Goal: Task Accomplishment & Management: Use online tool/utility

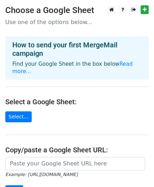
scroll to position [95, 0]
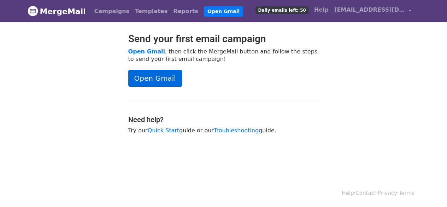
click at [151, 82] on link "Open Gmail" at bounding box center [155, 78] width 54 height 17
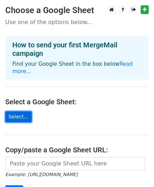
click at [23, 111] on link "Select..." at bounding box center [18, 116] width 27 height 11
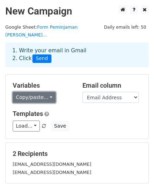
click at [37, 92] on link "Copy/paste..." at bounding box center [34, 97] width 43 height 11
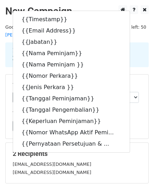
click at [4, 69] on main "New Campaign Daily emails left: 50 Google Sheet: Form Peminjaman Arsip Berka...…" at bounding box center [77, 119] width 154 height 228
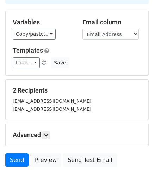
scroll to position [94, 0]
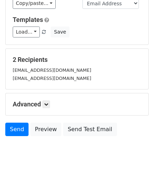
click at [47, 68] on small "sifaauliafl@gmail.com" at bounding box center [52, 70] width 79 height 5
click at [45, 102] on icon at bounding box center [46, 104] width 4 height 4
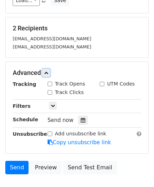
scroll to position [163, 0]
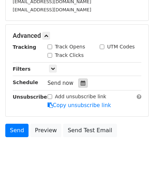
click at [81, 81] on icon at bounding box center [83, 83] width 5 height 5
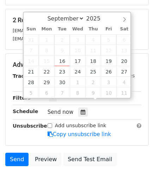
scroll to position [127, 0]
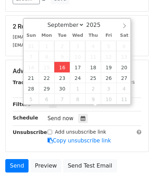
type input "2025-09-16 12:00"
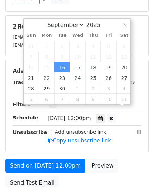
scroll to position [0, 0]
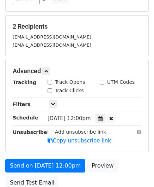
click at [6, 47] on div "2 Recipients sifaauliafl@gmail.com lisnaw752@gmail.com" at bounding box center [77, 36] width 143 height 41
click at [103, 116] on icon at bounding box center [100, 118] width 5 height 5
click at [4, 47] on main "New Campaign Daily emails left: 50 Google Sheet: Form Peminjaman Arsip Berka...…" at bounding box center [77, 35] width 154 height 315
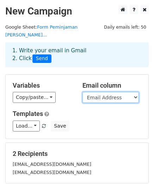
click at [95, 92] on select "Timestamp Email Address Jabatan Nama Peminjam Nama Peminjam Nomor Perkara Jenis…" at bounding box center [111, 97] width 57 height 11
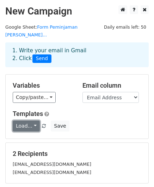
click at [20, 121] on link "Load..." at bounding box center [26, 126] width 27 height 11
click at [103, 121] on div "Load... No templates saved Save" at bounding box center [77, 126] width 140 height 11
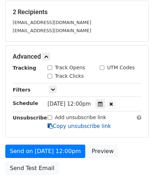
scroll to position [180, 0]
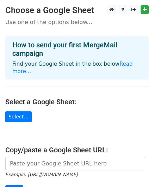
click at [74, 47] on h4 "How to send your first MergeMail campaign" at bounding box center [77, 49] width 130 height 17
click at [127, 65] on link "Read more..." at bounding box center [72, 68] width 121 height 14
click at [106, 98] on h4 "Select a Google Sheet:" at bounding box center [77, 102] width 144 height 8
click at [118, 65] on link "Read more..." at bounding box center [72, 68] width 121 height 14
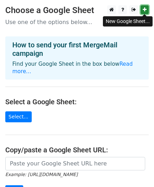
click at [145, 11] on icon at bounding box center [145, 9] width 4 height 5
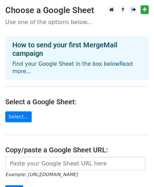
click at [117, 66] on link "Read more..." at bounding box center [72, 68] width 121 height 14
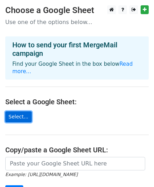
click at [23, 111] on link "Select..." at bounding box center [18, 116] width 27 height 11
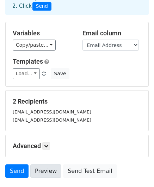
scroll to position [94, 0]
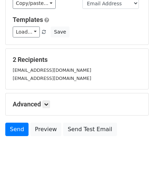
click at [43, 74] on div "[EMAIL_ADDRESS][DOMAIN_NAME]" at bounding box center [77, 78] width 140 height 8
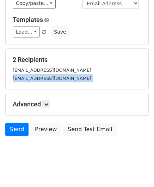
click at [43, 74] on div "[EMAIL_ADDRESS][DOMAIN_NAME]" at bounding box center [77, 78] width 140 height 8
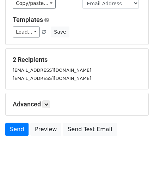
click at [44, 68] on small "[EMAIL_ADDRESS][DOMAIN_NAME]" at bounding box center [52, 70] width 79 height 5
click at [71, 66] on div "[EMAIL_ADDRESS][DOMAIN_NAME]" at bounding box center [77, 70] width 140 height 8
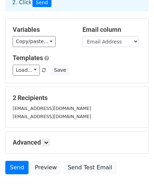
scroll to position [23, 0]
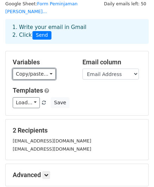
click at [49, 69] on link "Copy/paste..." at bounding box center [34, 74] width 43 height 11
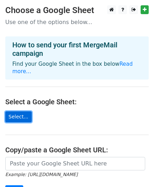
click at [22, 111] on link "Select..." at bounding box center [18, 116] width 27 height 11
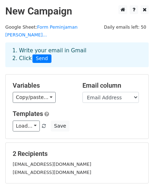
click at [22, 60] on div "1. Write your email in Gmail 2. Click Send" at bounding box center [77, 60] width 154 height 28
click at [31, 82] on h5 "Variables" at bounding box center [42, 86] width 59 height 8
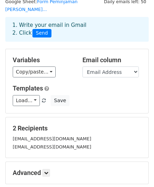
scroll to position [35, 0]
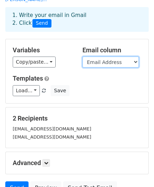
click at [98, 57] on select "Timestamp Email Address Jabatan Nama Peminjam Nama Peminjam Nomor Perkara Jenis…" at bounding box center [111, 62] width 57 height 11
click at [83, 57] on select "Timestamp Email Address Jabatan Nama Peminjam Nama Peminjam Nomor Perkara Jenis…" at bounding box center [111, 62] width 57 height 11
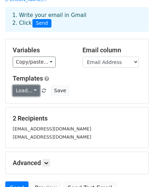
click at [29, 85] on link "Load..." at bounding box center [26, 90] width 27 height 11
click at [32, 61] on div "Variables Copy/paste... {{Timestamp}} {{Email Address}} {{Jabatan}} {{Nama Pemi…" at bounding box center [77, 71] width 143 height 64
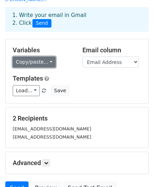
click at [32, 57] on link "Copy/paste..." at bounding box center [34, 62] width 43 height 11
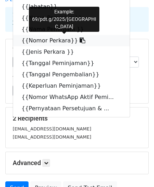
click at [53, 35] on link "{{Nomor Perkara}}" at bounding box center [71, 40] width 117 height 11
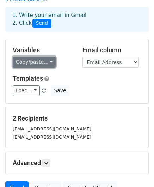
click at [28, 57] on link "Copy/paste..." at bounding box center [34, 62] width 43 height 11
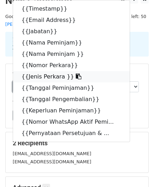
scroll to position [0, 0]
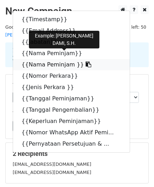
click at [41, 59] on link "{{Nama Peminjam }}" at bounding box center [71, 64] width 117 height 11
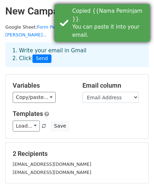
click at [117, 14] on div "Copied {{Nama Peminjam }}. You can paste it into your email." at bounding box center [109, 23] width 75 height 32
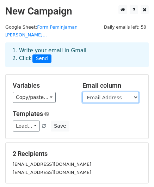
click at [105, 92] on select "Timestamp Email Address Jabatan Nama Peminjam Nama Peminjam Nomor Perkara Jenis…" at bounding box center [111, 97] width 57 height 11
click at [83, 92] on select "Timestamp Email Address Jabatan Nama Peminjam Nama Peminjam Nomor Perkara Jenis…" at bounding box center [111, 97] width 57 height 11
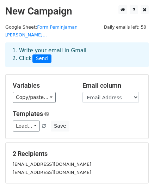
click at [112, 110] on h5 "Templates" at bounding box center [77, 114] width 129 height 8
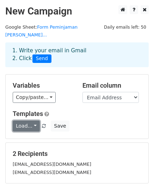
click at [19, 121] on link "Load..." at bounding box center [26, 126] width 27 height 11
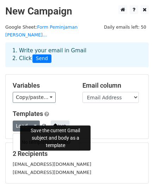
click at [54, 121] on button "Save" at bounding box center [60, 126] width 18 height 11
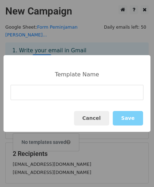
click at [36, 86] on input at bounding box center [77, 92] width 133 height 15
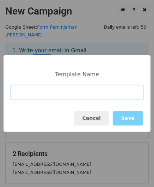
click at [23, 89] on input at bounding box center [77, 92] width 133 height 15
paste input "Yth. Bapak/ Ibu ,di tempatDengan hormat,Sehubungan dengan peminjamanarsip berka…"
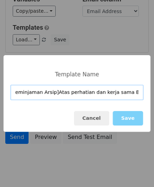
scroll to position [94, 0]
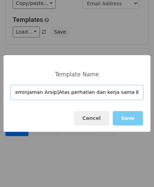
type input "Yth. Bapak/ Ibu ,di tempatDengan hormat,Sehubungan dengan peminjamanarsip berka…"
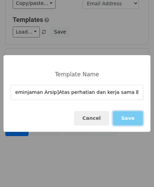
scroll to position [0, 0]
click at [130, 116] on button "Save" at bounding box center [128, 118] width 30 height 14
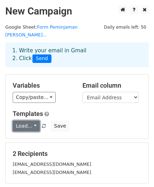
click at [24, 121] on link "Load..." at bounding box center [26, 126] width 27 height 11
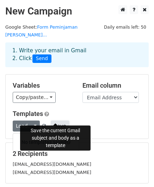
click at [52, 121] on button "Save" at bounding box center [60, 126] width 18 height 11
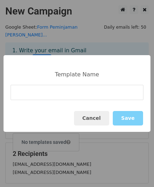
click at [40, 91] on input at bounding box center [77, 92] width 133 height 15
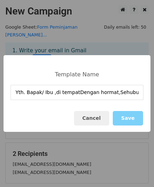
scroll to position [0, 1477]
type input "Yth. Bapak/ Ibu ,di tempatDengan hormat,Sehubungan dengan peminjamanarsip berka…"
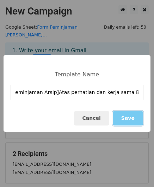
scroll to position [0, 0]
click at [138, 117] on button "Save" at bounding box center [128, 118] width 30 height 14
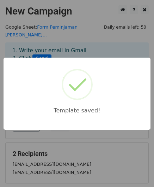
click at [103, 45] on div "Template saved!" at bounding box center [77, 93] width 154 height 187
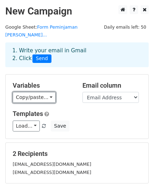
click at [35, 92] on link "Copy/paste..." at bounding box center [34, 97] width 43 height 11
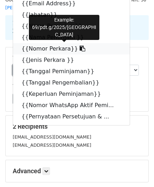
scroll to position [94, 0]
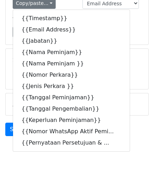
click at [45, 166] on html "New Campaign Daily emails left: 50 Google Sheet: Form Peminjaman Arsip Berka...…" at bounding box center [77, 51] width 154 height 290
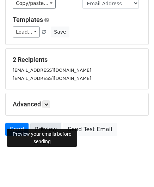
click at [40, 123] on link "Preview" at bounding box center [45, 129] width 31 height 13
click at [41, 123] on link "Preview" at bounding box center [45, 129] width 31 height 13
click at [47, 123] on link "Preview" at bounding box center [45, 129] width 31 height 13
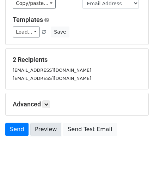
click at [47, 123] on link "Preview" at bounding box center [45, 129] width 31 height 13
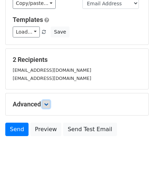
click at [47, 102] on icon at bounding box center [46, 104] width 4 height 4
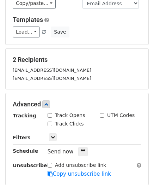
click at [69, 74] on div "[EMAIL_ADDRESS][DOMAIN_NAME]" at bounding box center [77, 78] width 140 height 8
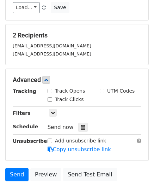
scroll to position [163, 0]
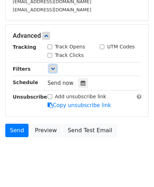
click at [53, 66] on icon at bounding box center [53, 68] width 4 height 4
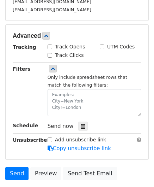
click at [64, 75] on small "Only include spreadsheet rows that match the following filters:" at bounding box center [88, 81] width 80 height 13
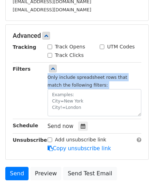
click at [64, 75] on small "Only include spreadsheet rows that match the following filters:" at bounding box center [88, 81] width 80 height 13
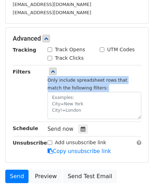
scroll to position [21, 0]
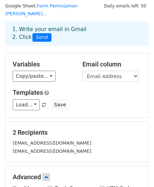
click at [48, 148] on small "[EMAIL_ADDRESS][DOMAIN_NAME]" at bounding box center [52, 150] width 79 height 5
click at [38, 129] on h5 "2 Recipients" at bounding box center [77, 133] width 129 height 8
click at [42, 129] on div "2 Recipients sifaauliafl@gmail.com lisnaw752@gmail.com" at bounding box center [77, 142] width 129 height 27
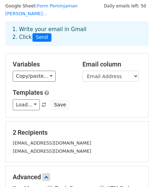
click at [42, 129] on div "2 Recipients sifaauliafl@gmail.com lisnaw752@gmail.com" at bounding box center [77, 142] width 129 height 27
click at [28, 140] on small "sifaauliafl@gmail.com" at bounding box center [52, 142] width 79 height 5
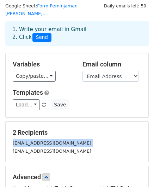
click at [28, 140] on small "sifaauliafl@gmail.com" at bounding box center [52, 142] width 79 height 5
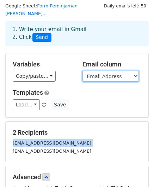
click at [107, 71] on select "Timestamp Email Address Jabatan Nama Peminjam Nama Peminjam Nomor Perkara Jenis…" at bounding box center [111, 76] width 57 height 11
click at [83, 71] on select "Timestamp Email Address Jabatan Nama Peminjam Nama Peminjam Nomor Perkara Jenis…" at bounding box center [111, 76] width 57 height 11
click at [99, 71] on select "Timestamp Email Address Jabatan Nama Peminjam Nama Peminjam Nomor Perkara Jenis…" at bounding box center [111, 76] width 57 height 11
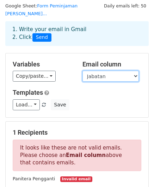
select select "Email Address"
click at [83, 71] on select "Timestamp Email Address Jabatan Nama Peminjam Nama Peminjam Nomor Perkara Jenis…" at bounding box center [111, 76] width 57 height 11
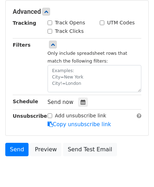
scroll to position [206, 0]
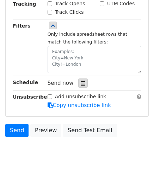
click at [81, 81] on icon at bounding box center [83, 83] width 5 height 5
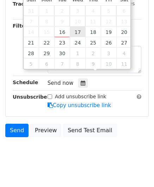
type input "2025-09-17 12:00"
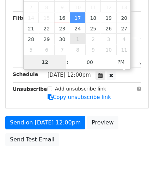
scroll to position [198, 0]
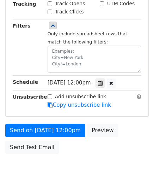
click at [121, 143] on div "Send on Sep 17 at 12:00pm Preview Send Test Email" at bounding box center [77, 141] width 154 height 34
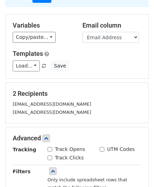
scroll to position [106, 0]
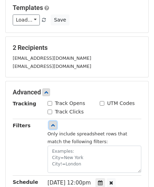
click at [55, 121] on link at bounding box center [53, 125] width 8 height 8
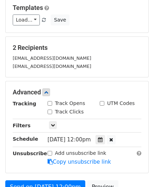
click at [67, 136] on span "Wed, Sep 17, 12:00pm" at bounding box center [69, 139] width 43 height 6
click at [115, 135] on div at bounding box center [111, 139] width 9 height 9
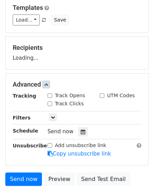
click at [59, 128] on span "Send now" at bounding box center [61, 131] width 26 height 6
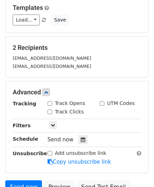
click at [55, 123] on div "Tracking Track Opens UTM Codes Track Clicks Filters Only include spreadsheet ro…" at bounding box center [77, 133] width 129 height 66
click at [48, 136] on span "Send now" at bounding box center [61, 139] width 26 height 6
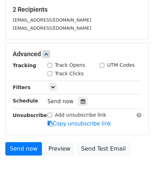
scroll to position [163, 0]
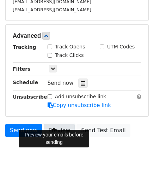
click at [55, 124] on link "Preview" at bounding box center [59, 130] width 31 height 13
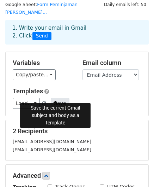
scroll to position [21, 0]
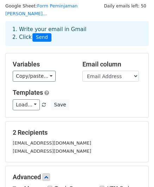
click at [25, 129] on div "2 Recipients sifaauliafl@gmail.com lisnaw752@gmail.com" at bounding box center [77, 142] width 129 height 27
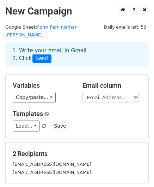
click at [40, 54] on span "Send" at bounding box center [42, 58] width 19 height 8
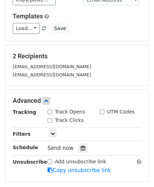
scroll to position [163, 0]
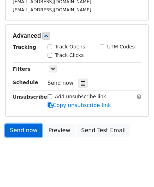
click at [24, 124] on link "Send now" at bounding box center [23, 130] width 37 height 13
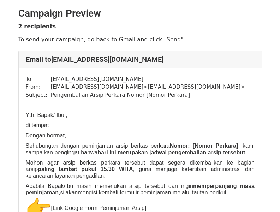
click at [66, 88] on td "[EMAIL_ADDRESS][DOMAIN_NAME] < [EMAIL_ADDRESS][DOMAIN_NAME] >" at bounding box center [148, 87] width 194 height 8
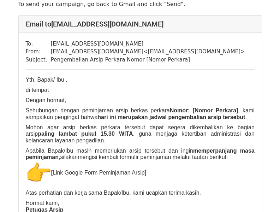
click at [76, 103] on p "Dengan hormat," at bounding box center [140, 100] width 229 height 6
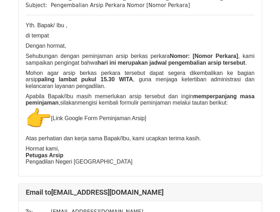
scroll to position [106, 0]
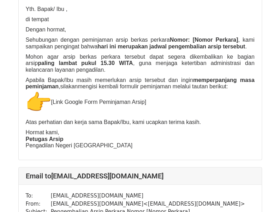
click at [69, 97] on p "Apabila Bapak/Ibu masih memerlukan arsip tersebut dan ingin memperpanjang masa …" at bounding box center [140, 96] width 229 height 39
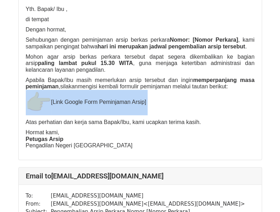
click at [69, 97] on p "Apabila Bapak/Ibu masih memerlukan arsip tersebut dan ingin memperpanjang masa …" at bounding box center [140, 96] width 229 height 39
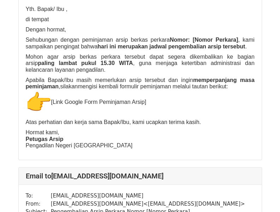
click at [108, 147] on div "To: sifaauliafl@gmail.com From: lisnaw752@gmail.com < lisnaw752@gmail.com > Sub…" at bounding box center [140, 61] width 243 height 198
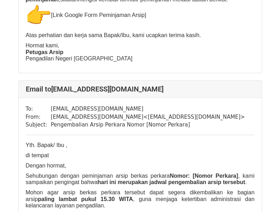
scroll to position [115, 0]
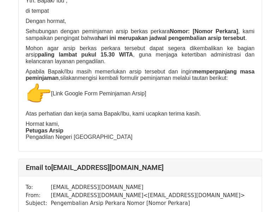
click at [102, 127] on p "Hormat kami, Petugas Arsip Pengadilan Negeri Oelamasi" at bounding box center [140, 130] width 229 height 19
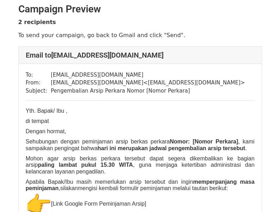
scroll to position [0, 0]
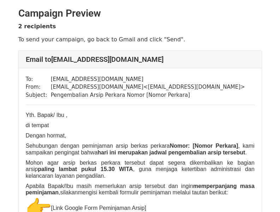
click at [146, 87] on td "lisnaw752@gmail.com < lisnaw752@gmail.com >" at bounding box center [148, 87] width 194 height 8
click at [72, 92] on td "Pengembalian Arsip Perkara Nomor [Nomor Perkara]" at bounding box center [148, 95] width 194 height 8
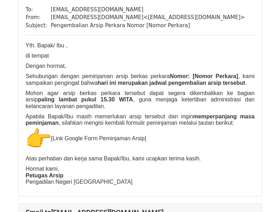
scroll to position [71, 0]
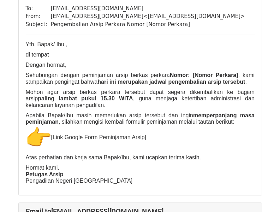
click at [98, 80] on b "hari ini merupakan jadwal pengembalian arsip tersebut" at bounding box center [172, 82] width 148 height 6
click at [138, 82] on b "hari ini merupakan jadwal pengembalian arsip tersebut" at bounding box center [172, 82] width 148 height 6
click at [194, 74] on b "Nomor: [Nomor Perkara]" at bounding box center [204, 75] width 69 height 6
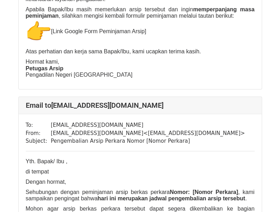
scroll to position [327, 0]
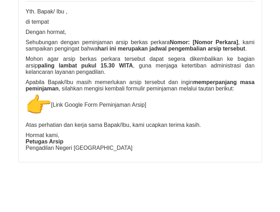
click at [117, 80] on p "Apabila Bapak/Ibu masih memerlukan arsip tersebut dan ingin memperpanjang masa …" at bounding box center [140, 98] width 229 height 39
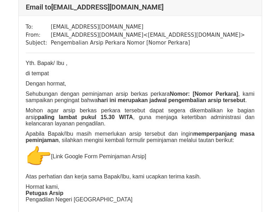
scroll to position [256, 0]
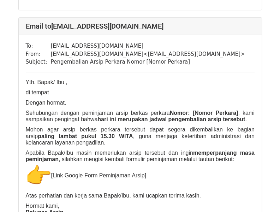
click at [117, 80] on div "Yth. Bapak/ Ibu , di tempat Dengan hormat, Sehubungan dengan peminjaman arsip b…" at bounding box center [140, 150] width 229 height 143
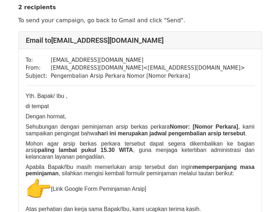
scroll to position [0, 0]
